Goal: Information Seeking & Learning: Learn about a topic

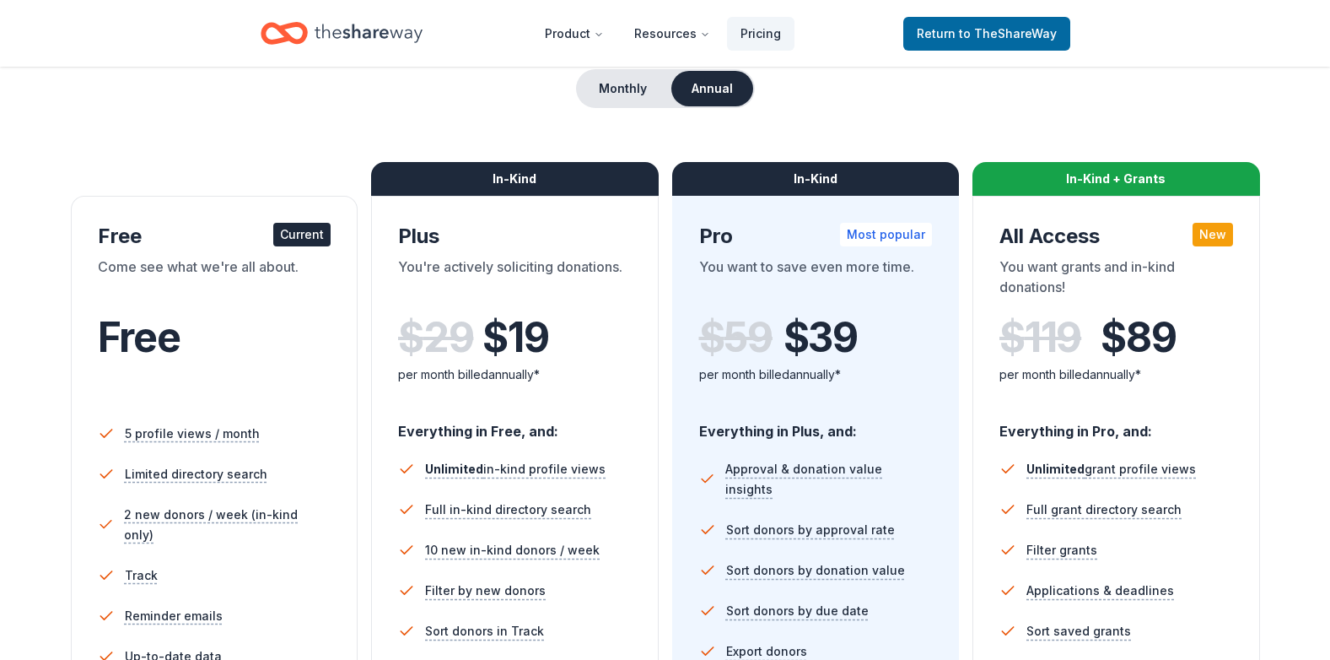
scroll to position [253, 0]
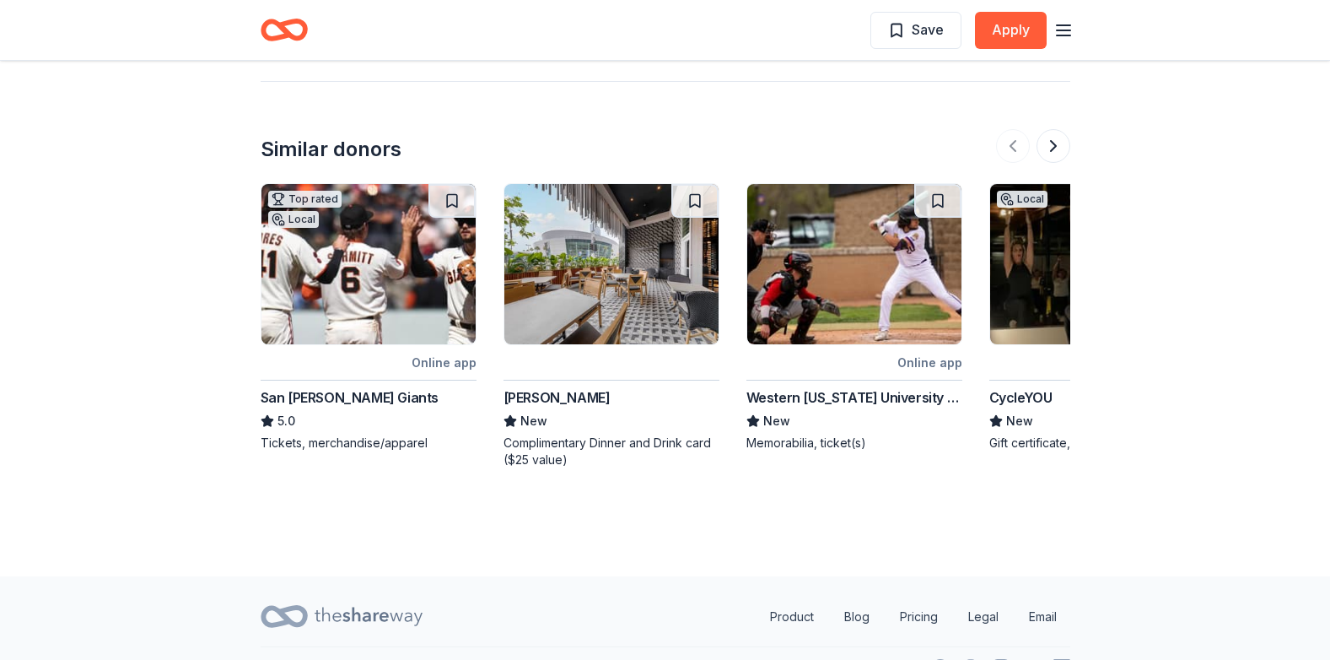
scroll to position [2293, 0]
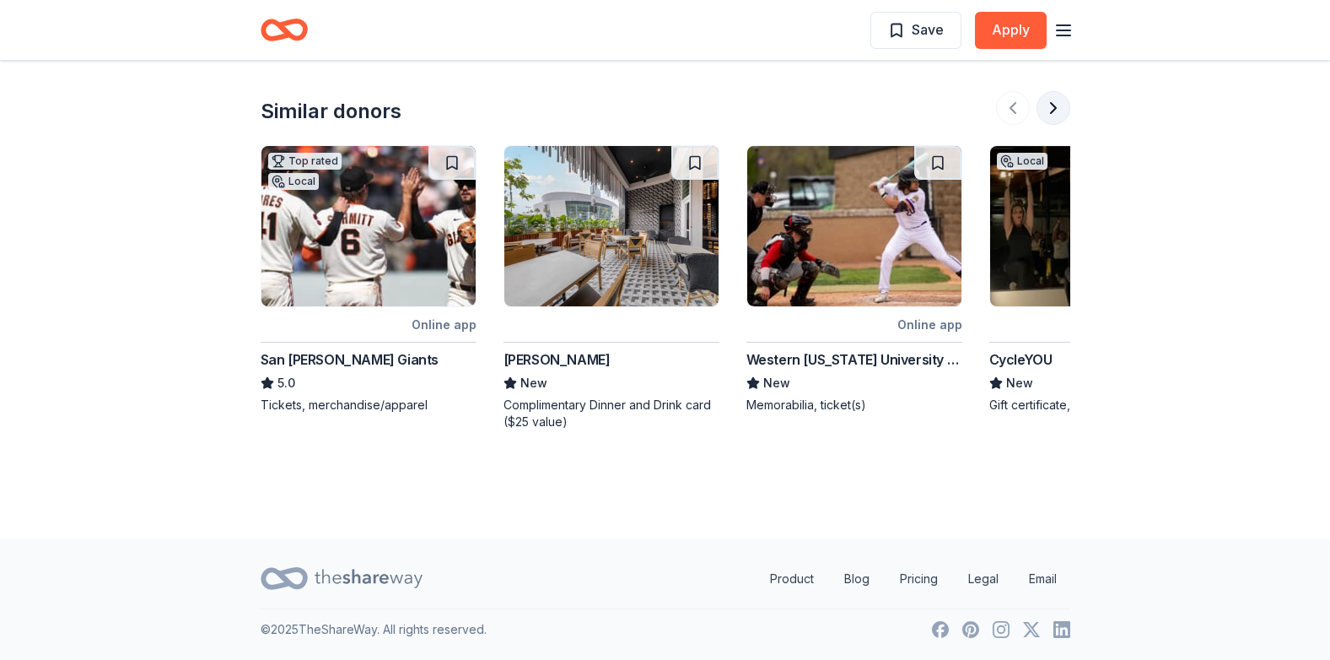
click at [1047, 111] on button at bounding box center [1054, 108] width 34 height 34
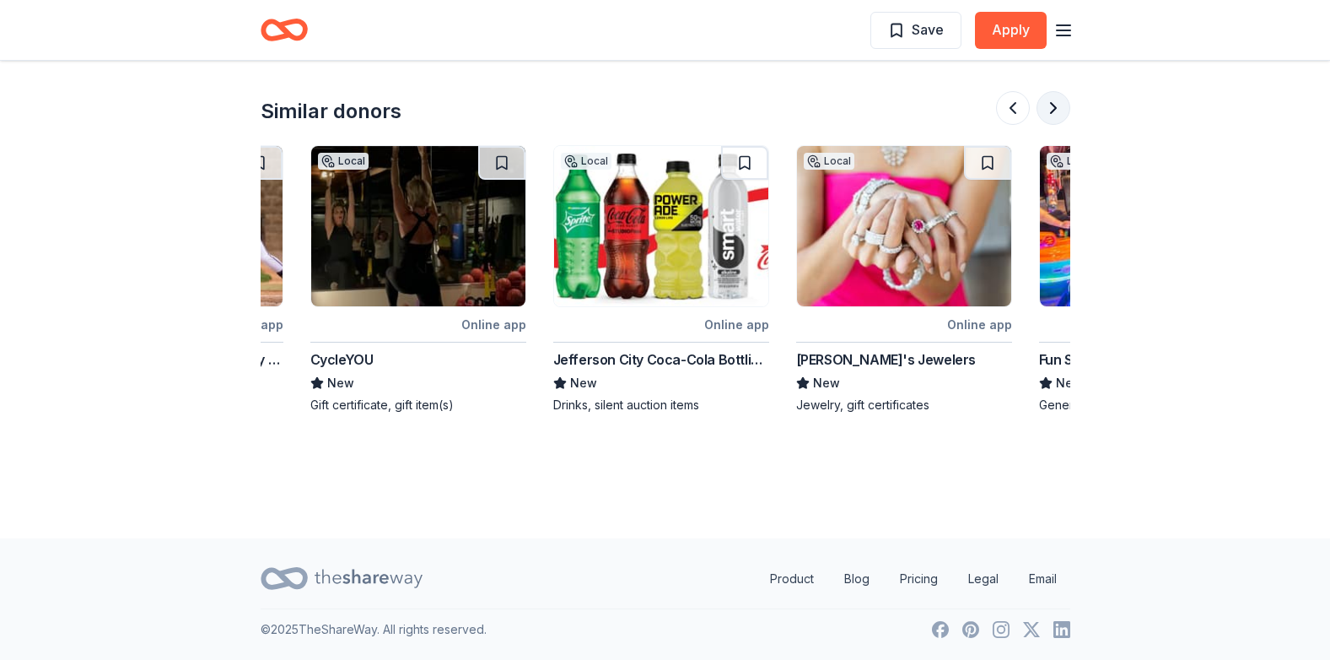
scroll to position [0, 729]
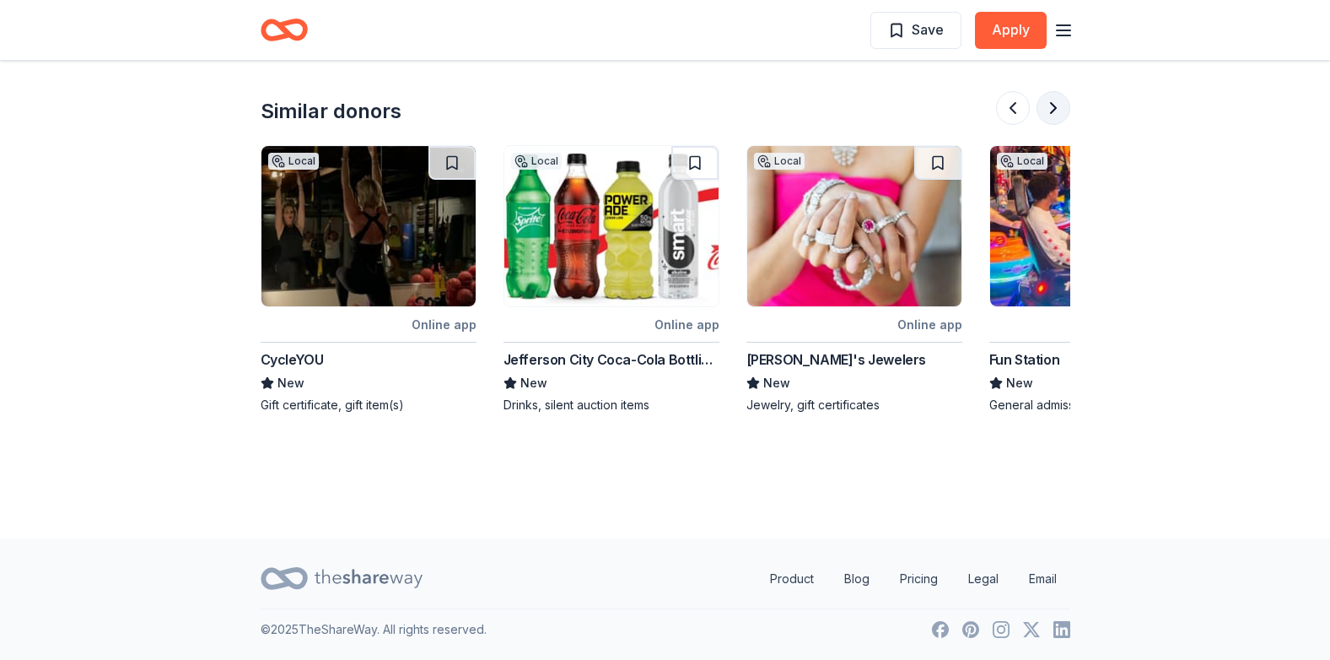
click at [1045, 110] on button at bounding box center [1054, 108] width 34 height 34
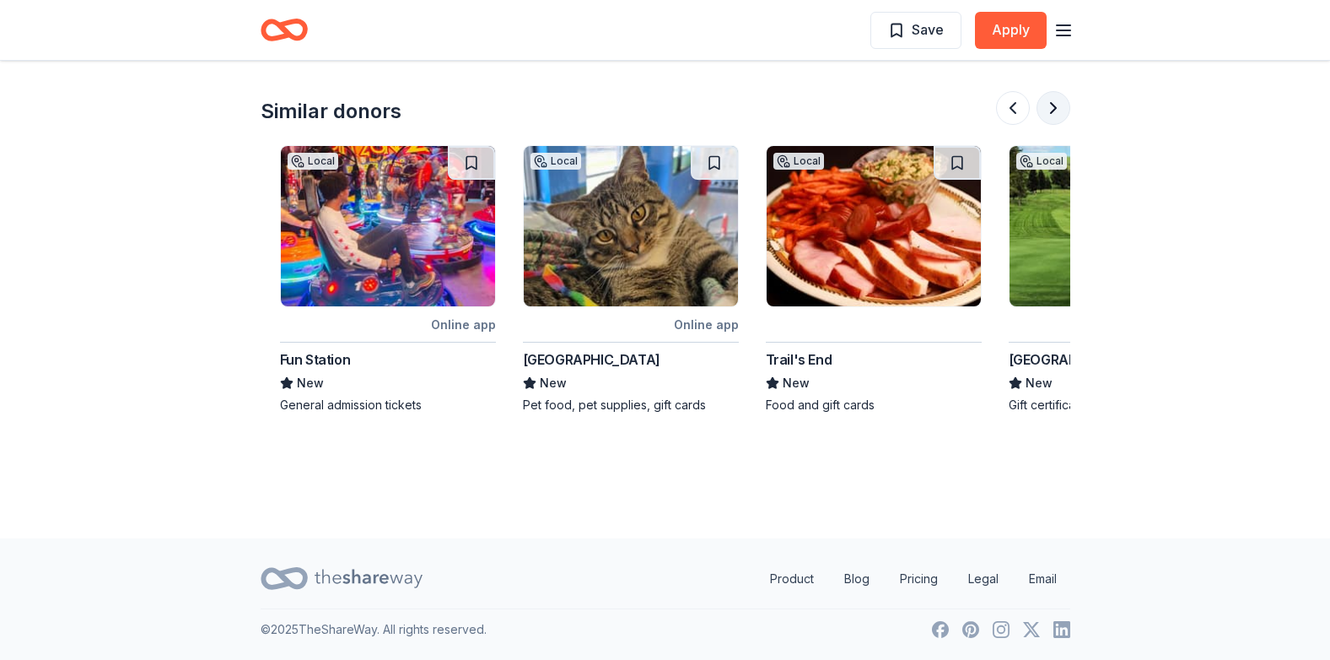
scroll to position [0, 1457]
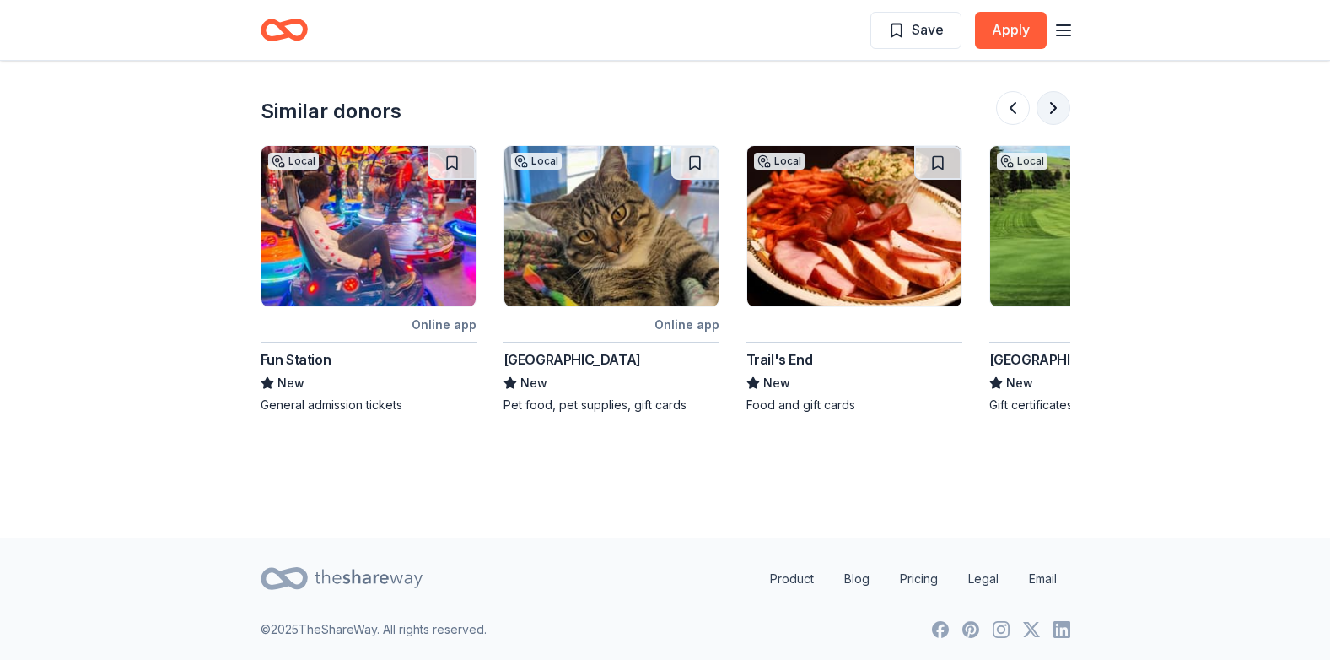
click at [1045, 110] on button at bounding box center [1054, 108] width 34 height 34
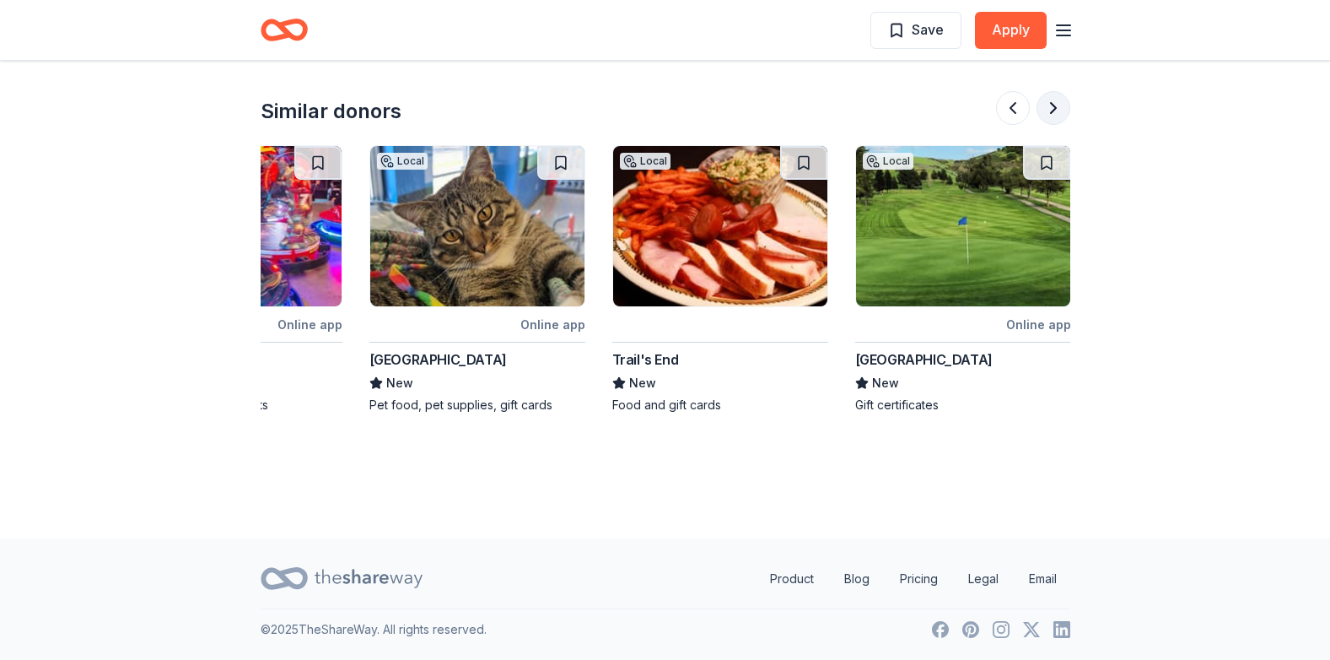
scroll to position [0, 1592]
click at [1053, 111] on div at bounding box center [1033, 108] width 74 height 34
